Goal: Task Accomplishment & Management: Manage account settings

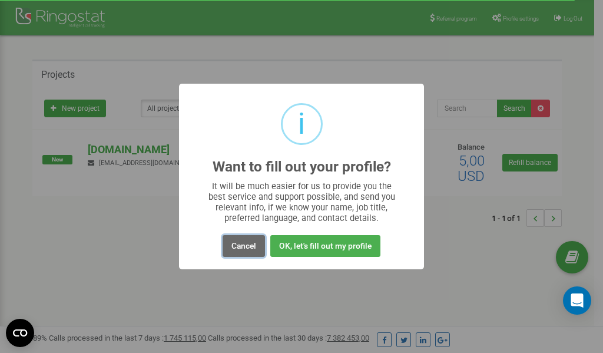
click at [245, 246] on button "Cancel" at bounding box center [244, 246] width 42 height 22
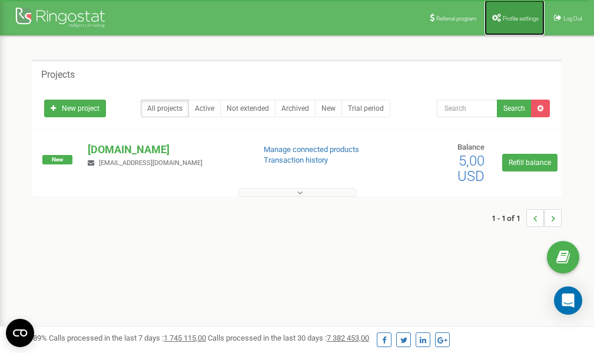
click at [511, 22] on link "Profile settings" at bounding box center [515, 17] width 60 height 35
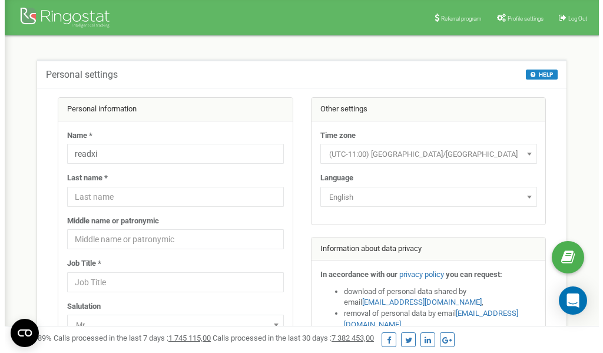
scroll to position [59, 0]
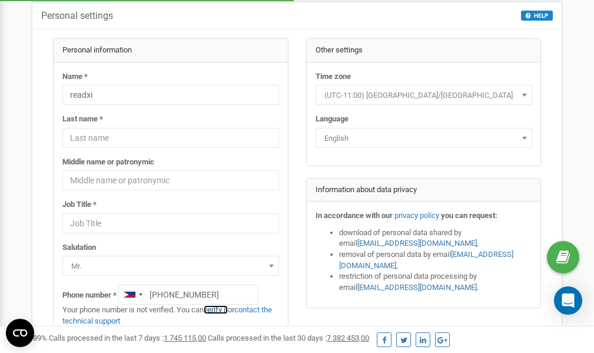
click at [224, 309] on link "verify it" at bounding box center [216, 309] width 24 height 9
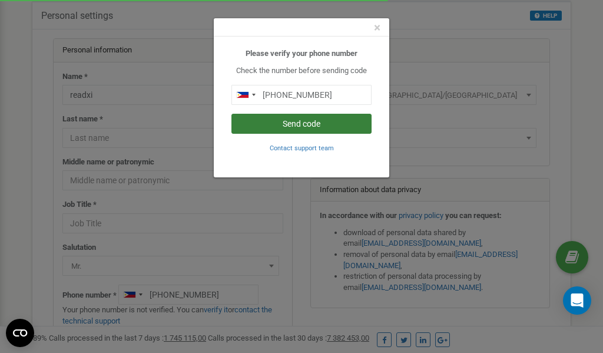
click at [309, 126] on button "Send code" at bounding box center [301, 124] width 140 height 20
